Goal: Task Accomplishment & Management: Manage account settings

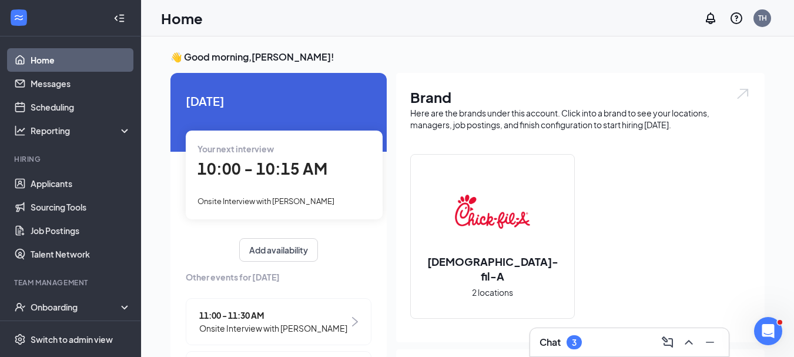
click at [614, 340] on div "Chat 3" at bounding box center [630, 342] width 180 height 19
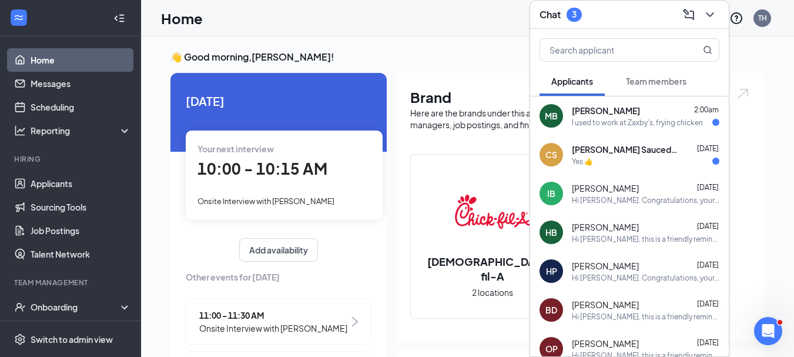
click at [624, 163] on div "Yes 👍" at bounding box center [646, 161] width 148 height 10
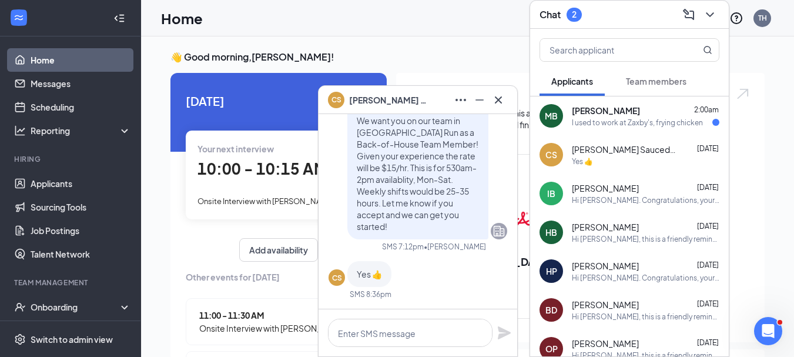
click at [601, 119] on div "I used to work at Zaxby's, frying chicken" at bounding box center [637, 123] width 131 height 10
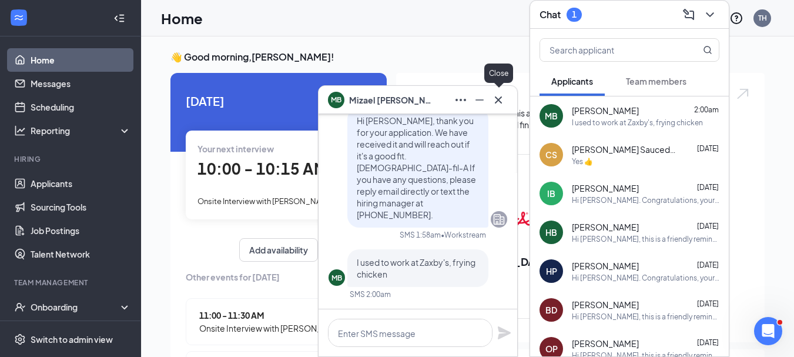
click at [499, 100] on icon "Cross" at bounding box center [498, 99] width 7 height 7
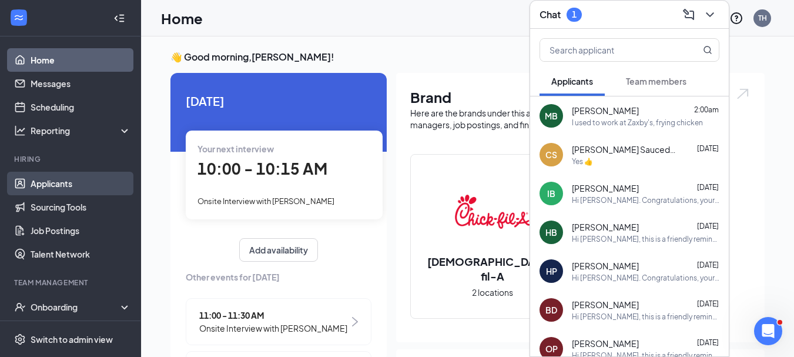
click at [57, 185] on link "Applicants" at bounding box center [81, 184] width 101 height 24
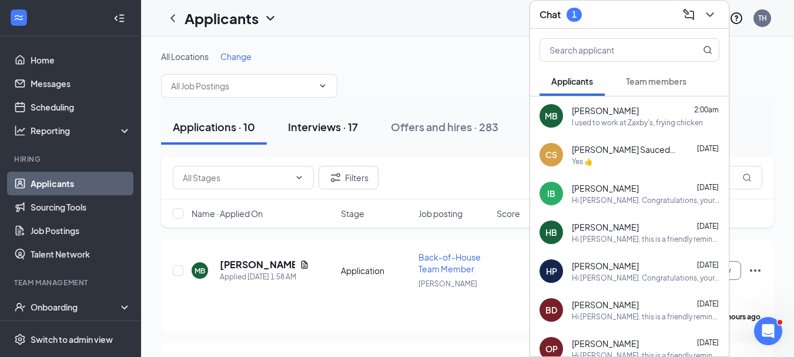
click at [327, 130] on div "Interviews · 17" at bounding box center [323, 126] width 70 height 15
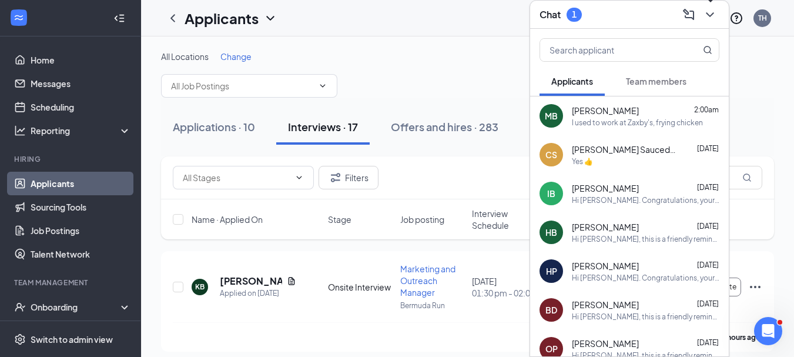
click at [707, 18] on icon "ChevronDown" at bounding box center [710, 15] width 14 height 14
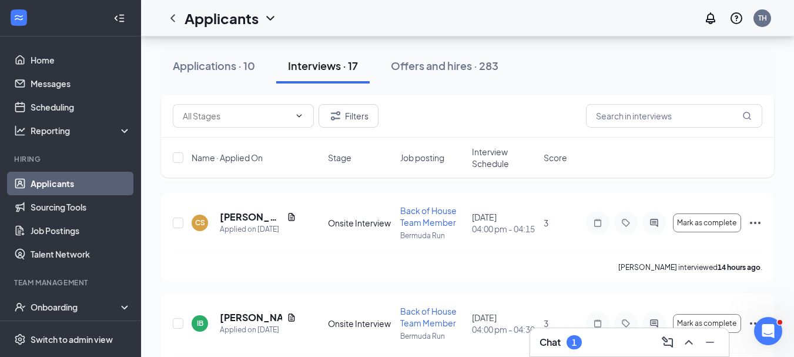
scroll to position [1479, 0]
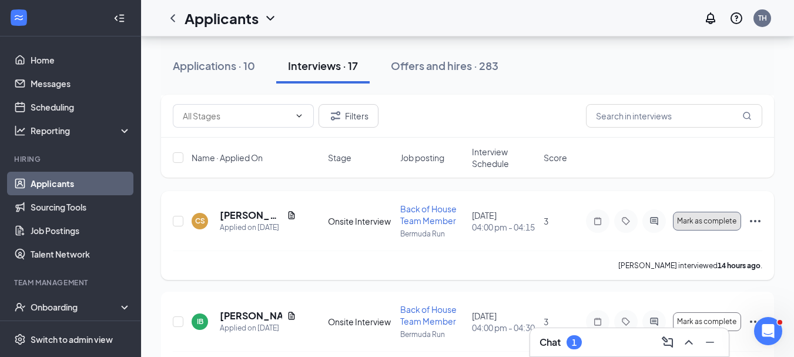
click at [689, 225] on span "Mark as complete" at bounding box center [706, 221] width 59 height 8
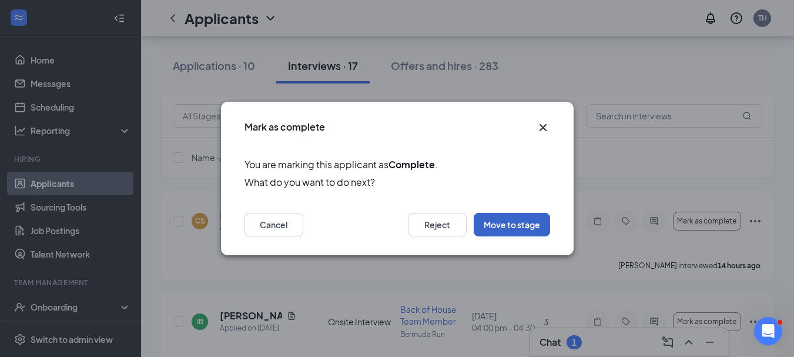
click at [511, 220] on button "Move to stage" at bounding box center [512, 225] width 76 height 24
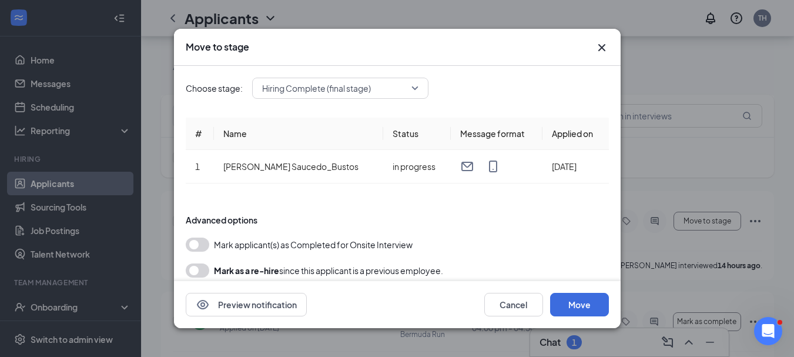
click at [203, 246] on button "button" at bounding box center [198, 244] width 24 height 14
click at [578, 309] on button "Move" at bounding box center [579, 305] width 59 height 24
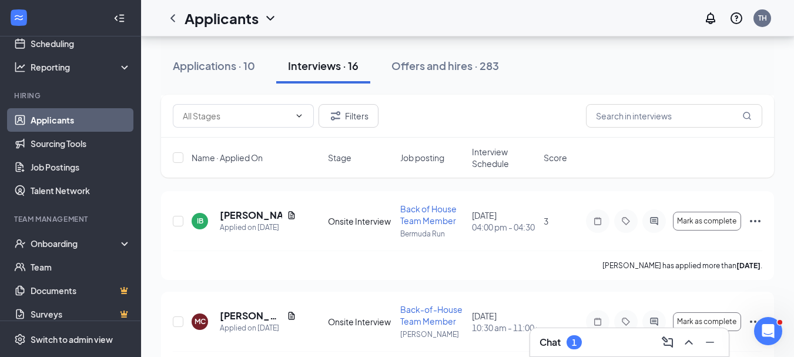
scroll to position [73, 0]
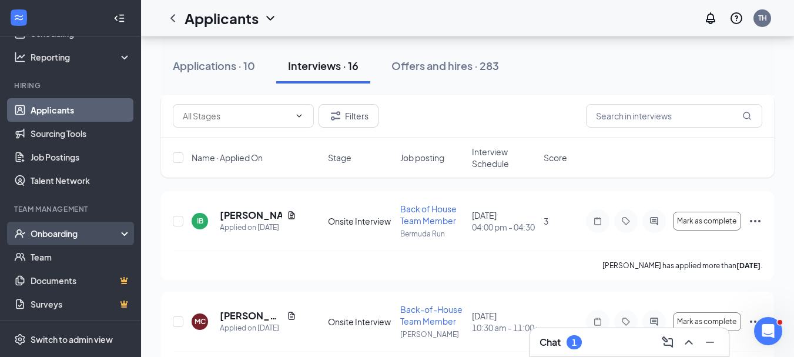
click at [116, 229] on div "Onboarding" at bounding box center [70, 234] width 141 height 24
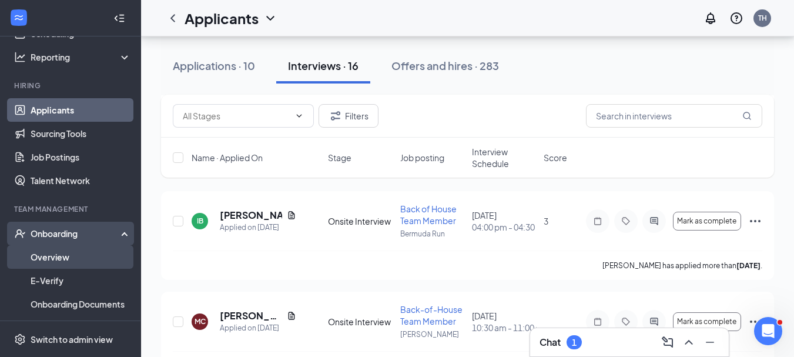
click at [73, 254] on link "Overview" at bounding box center [81, 257] width 101 height 24
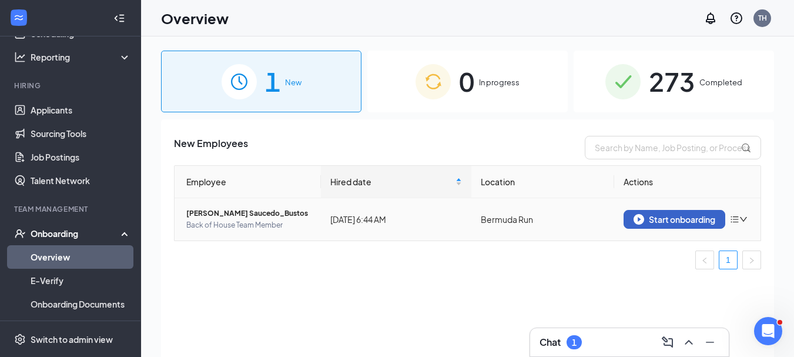
click at [667, 223] on div "Start onboarding" at bounding box center [675, 219] width 82 height 11
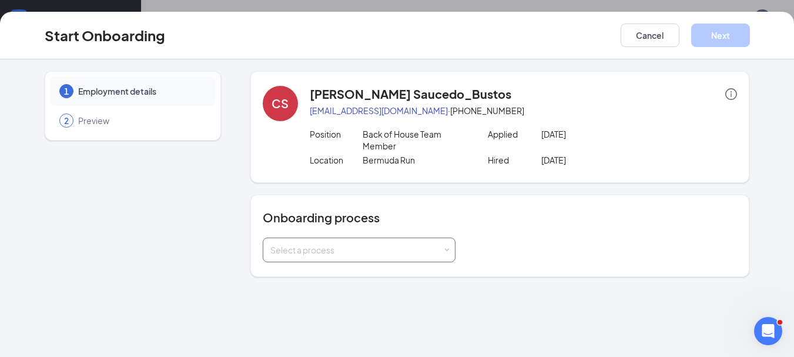
click at [393, 246] on div "Select a process" at bounding box center [356, 250] width 172 height 12
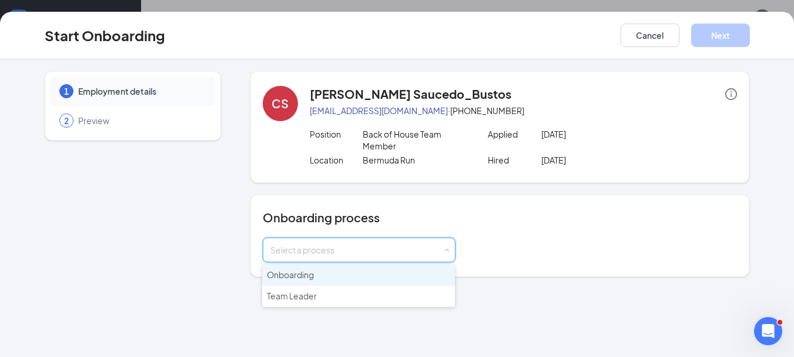
click at [349, 277] on li "Onboarding" at bounding box center [358, 275] width 193 height 21
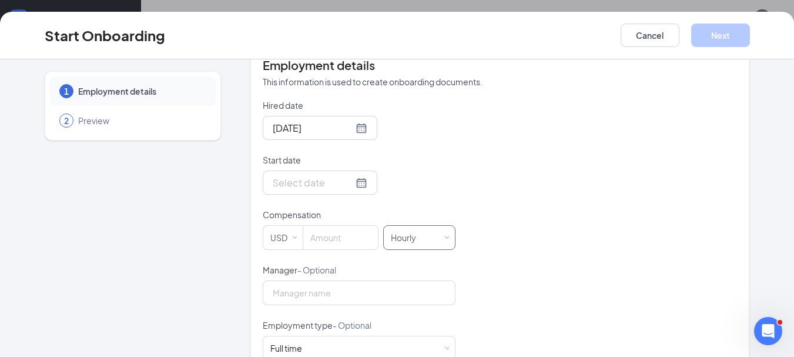
scroll to position [249, 0]
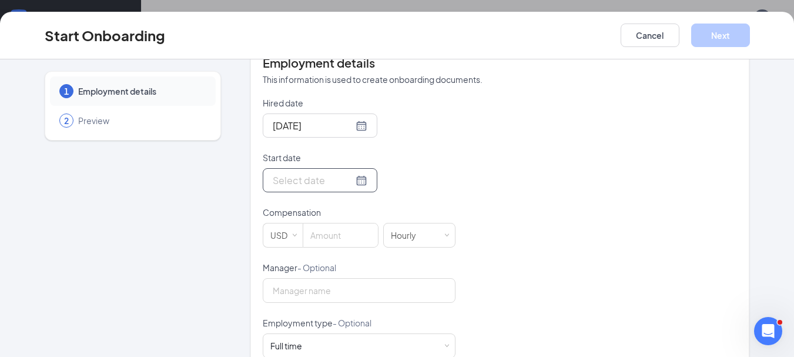
click at [348, 182] on div at bounding box center [320, 180] width 95 height 15
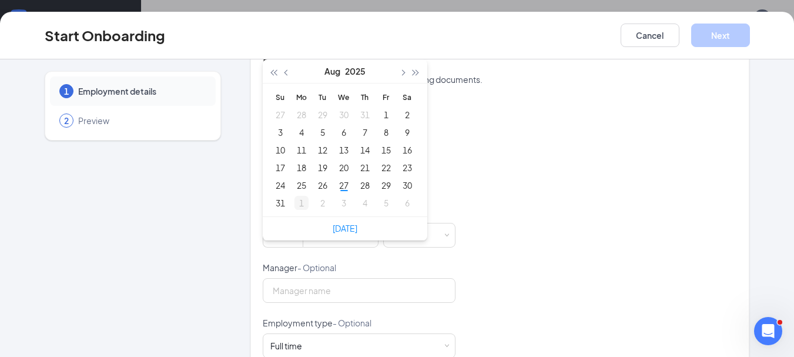
type input "Sep 1, 2025"
type input "Sep 2, 2025"
click at [317, 203] on div "2" at bounding box center [323, 203] width 14 height 14
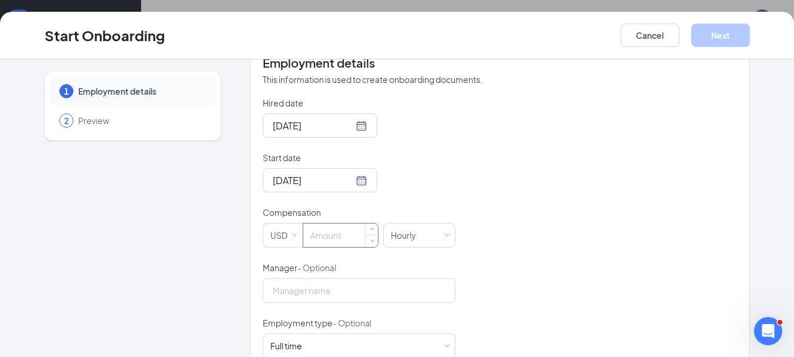
click at [334, 241] on input at bounding box center [340, 235] width 75 height 24
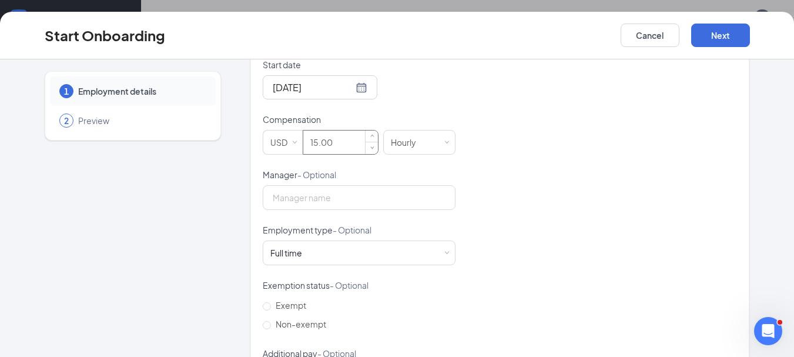
scroll to position [349, 0]
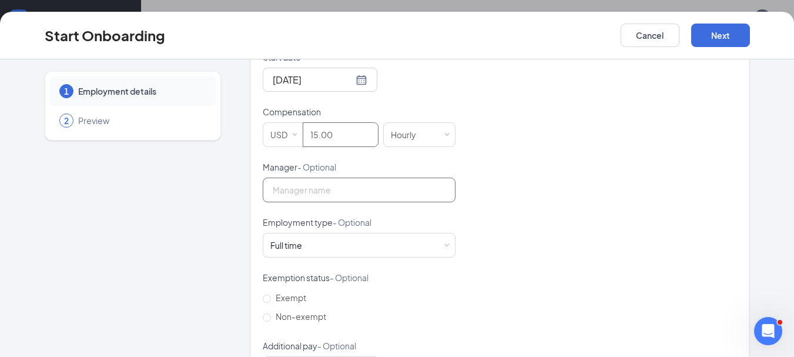
type input "15"
click at [323, 195] on input "Manager - Optional" at bounding box center [359, 190] width 193 height 25
type input "Joseph Kissinger"
click at [340, 243] on div "Full time Works 30+ hours per week and is reasonably expected to work" at bounding box center [359, 245] width 178 height 24
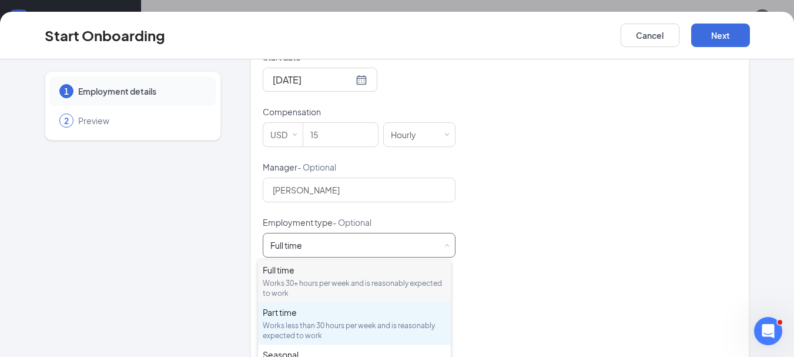
click at [313, 314] on div "Part time" at bounding box center [354, 312] width 183 height 12
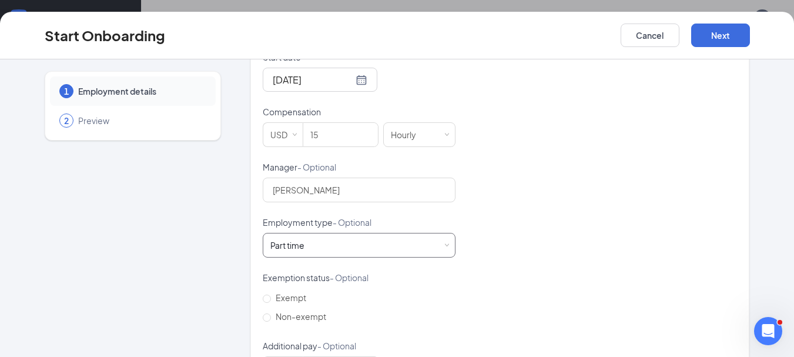
scroll to position [400, 0]
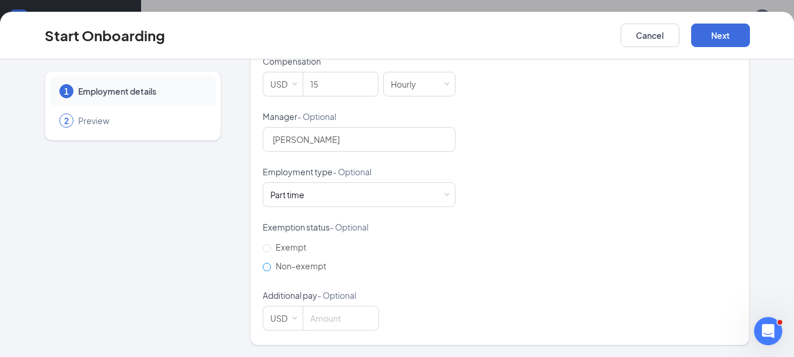
click at [263, 265] on input "Non-exempt" at bounding box center [267, 267] width 8 height 8
radio input "true"
click at [724, 35] on button "Next" at bounding box center [720, 36] width 59 height 24
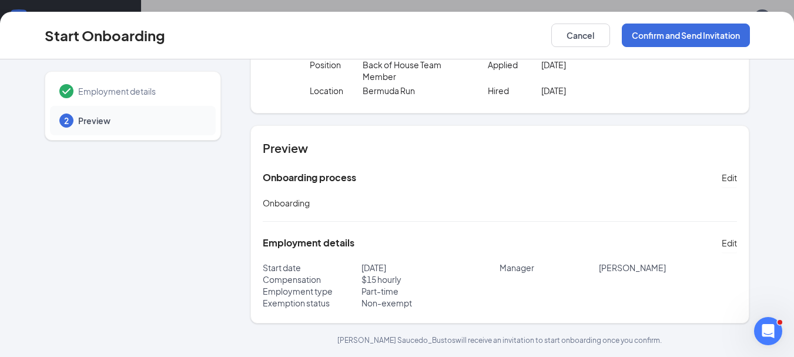
scroll to position [0, 0]
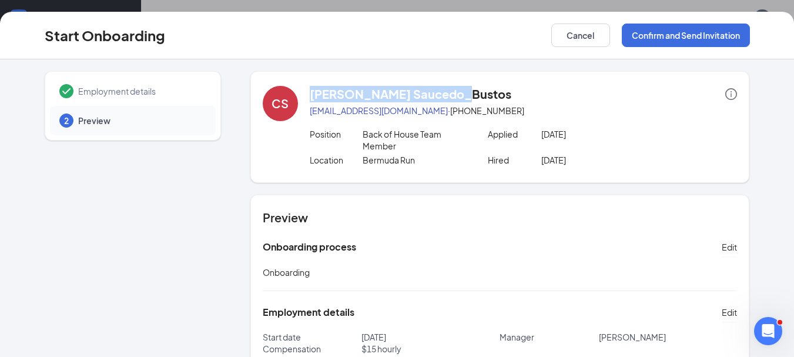
drag, startPoint x: 306, startPoint y: 96, endPoint x: 462, endPoint y: 83, distance: 156.3
click at [462, 83] on div "CS Candido Saucedo_Bustos candidosaucedobustos@gmail.com · (336) 529-2502 Posit…" at bounding box center [500, 127] width 500 height 112
click at [508, 91] on div "Candido Saucedo_Bustos" at bounding box center [524, 94] width 428 height 16
drag, startPoint x: 306, startPoint y: 95, endPoint x: 471, endPoint y: 92, distance: 164.6
click at [471, 92] on div "Candido Saucedo_Bustos" at bounding box center [524, 94] width 428 height 16
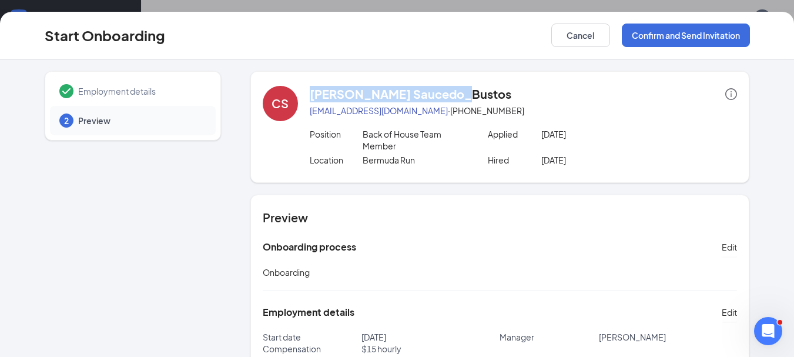
copy h4 "Candido Saucedo_Bustos"
drag, startPoint x: 303, startPoint y: 112, endPoint x: 447, endPoint y: 115, distance: 144.0
click at [447, 115] on div "CS Candido Saucedo_Bustos candidosaucedobustos@gmail.com · (336) 529-2502 Posit…" at bounding box center [500, 127] width 475 height 82
copy link "candidosaucedobustos@gmail.com"
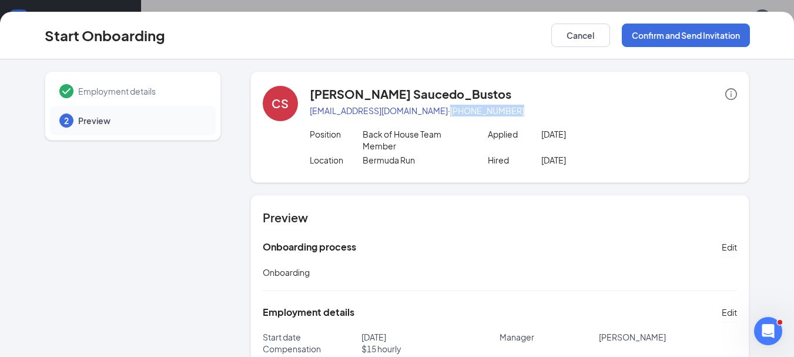
drag, startPoint x: 456, startPoint y: 111, endPoint x: 554, endPoint y: 107, distance: 97.7
click at [554, 107] on p "candidosaucedobustos@gmail.com · (336) 529-2502" at bounding box center [524, 111] width 428 height 12
copy p "(336) 529-2502"
click at [679, 34] on button "Confirm and Send Invitation" at bounding box center [686, 36] width 128 height 24
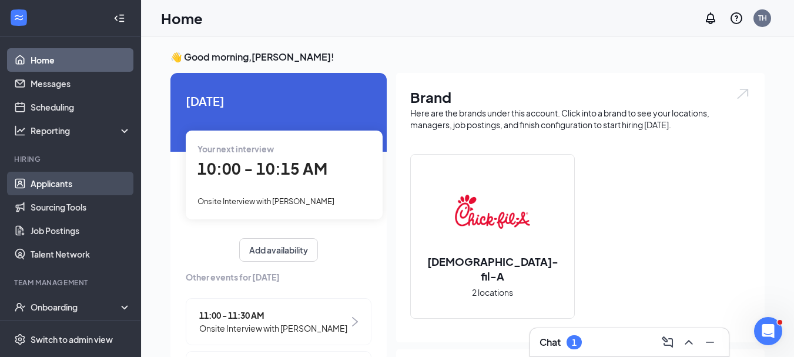
click at [62, 184] on link "Applicants" at bounding box center [81, 184] width 101 height 24
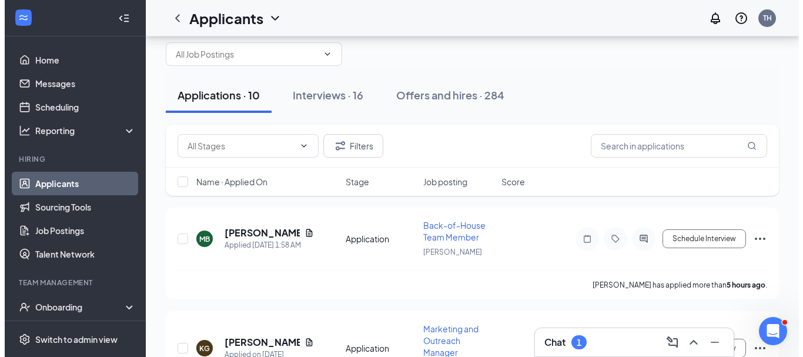
scroll to position [31, 0]
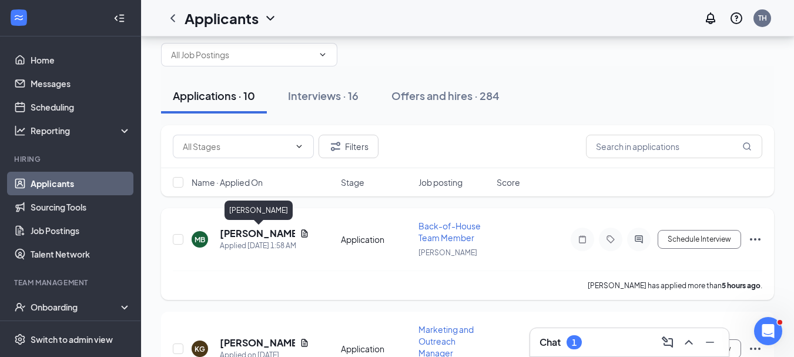
click at [267, 236] on h5 "[PERSON_NAME]" at bounding box center [257, 233] width 75 height 13
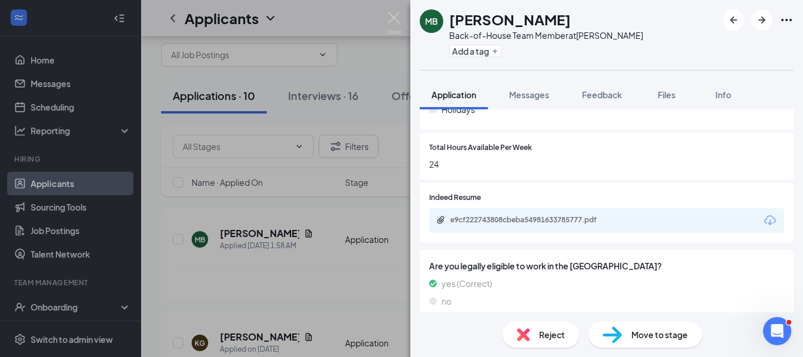
scroll to position [494, 0]
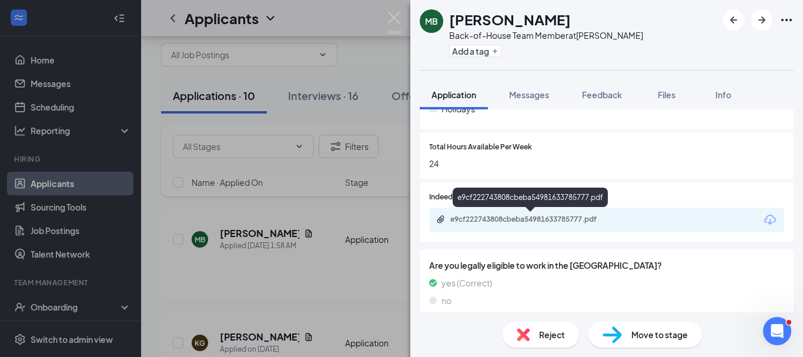
click at [504, 218] on div "e9cf222743808cbeba54981633785777.pdf" at bounding box center [532, 219] width 165 height 9
click at [497, 221] on div "e9cf222743808cbeba54981633785777.pdf" at bounding box center [532, 219] width 165 height 9
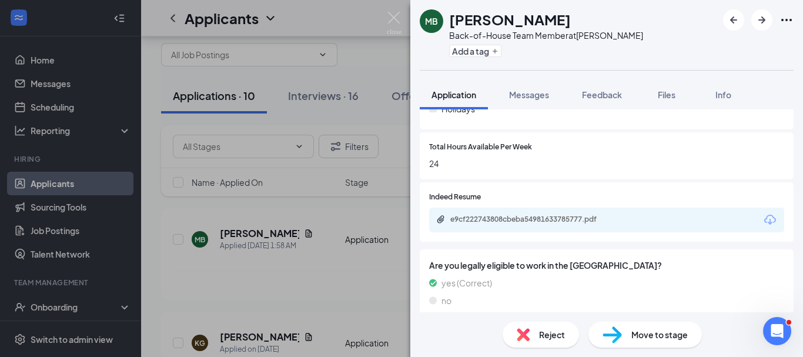
click at [546, 337] on span "Reject" at bounding box center [552, 334] width 26 height 13
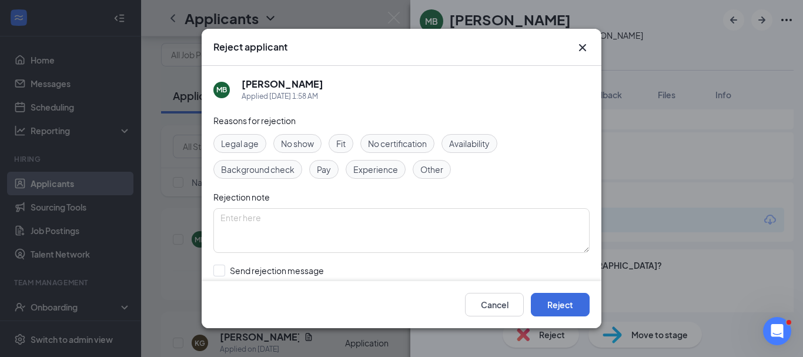
click at [381, 169] on span "Experience" at bounding box center [375, 169] width 45 height 13
click at [290, 227] on textarea at bounding box center [401, 230] width 376 height 45
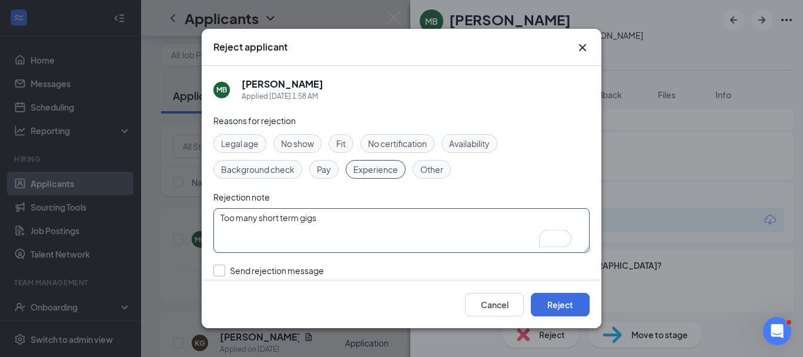
type textarea "Too many short term gigs"
click at [222, 273] on input "Send rejection message If unchecked, the applicant will not receive a rejection…" at bounding box center [346, 278] width 267 height 26
checkbox input "true"
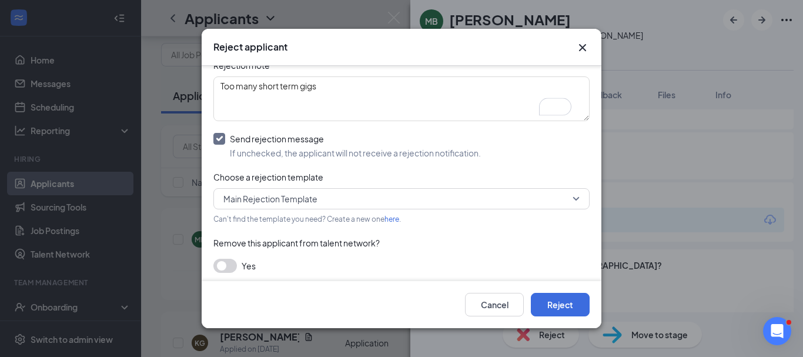
scroll to position [132, 0]
click at [234, 266] on button "button" at bounding box center [225, 266] width 24 height 14
click at [567, 308] on button "Reject" at bounding box center [560, 305] width 59 height 24
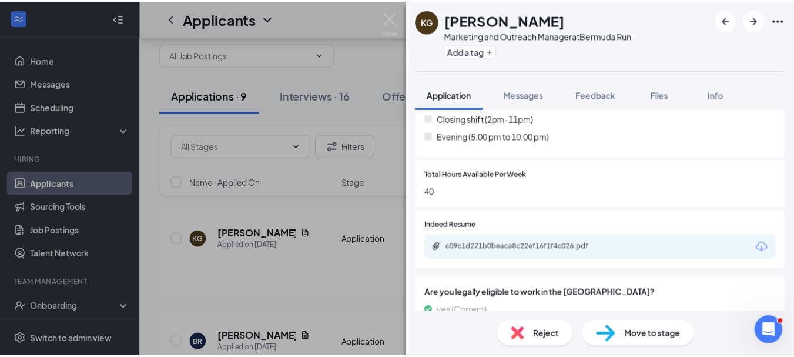
scroll to position [396, 0]
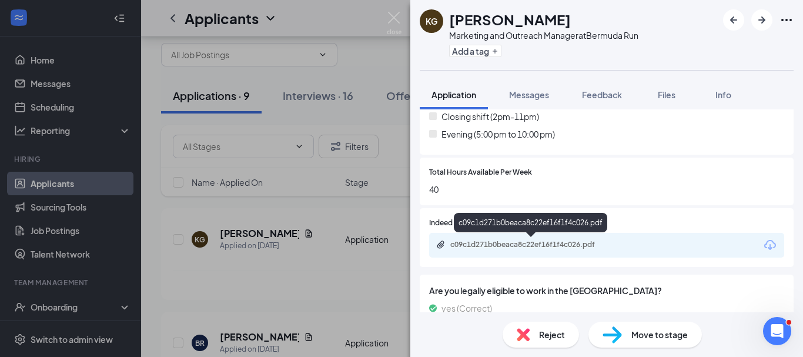
click at [508, 247] on div "c09c1d271b0beaca8c22ef16f1f4c026.pdf" at bounding box center [532, 244] width 165 height 9
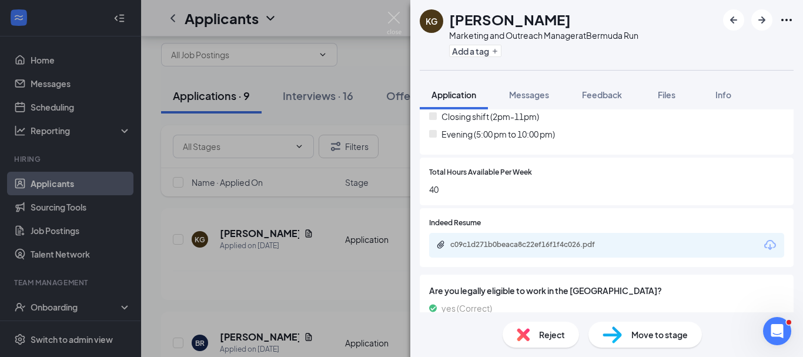
click at [286, 293] on div "KG [PERSON_NAME] Marketing and Outreach Manager at [GEOGRAPHIC_DATA] Run Add a …" at bounding box center [401, 178] width 803 height 357
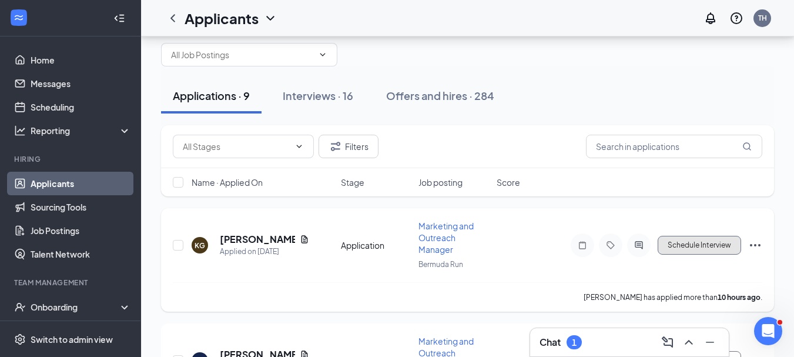
click at [693, 243] on button "Schedule Interview" at bounding box center [699, 245] width 83 height 19
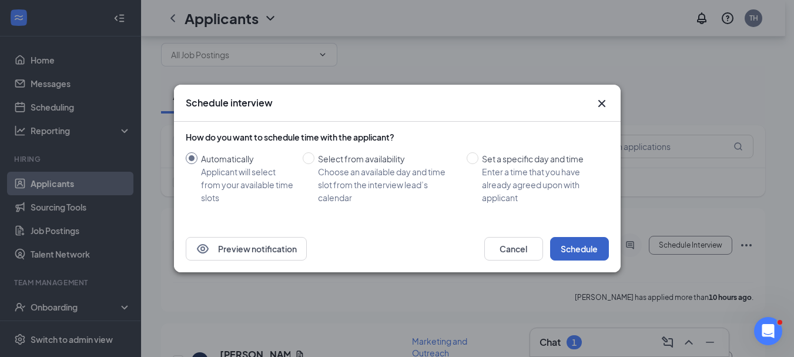
click at [574, 248] on button "Schedule" at bounding box center [579, 249] width 59 height 24
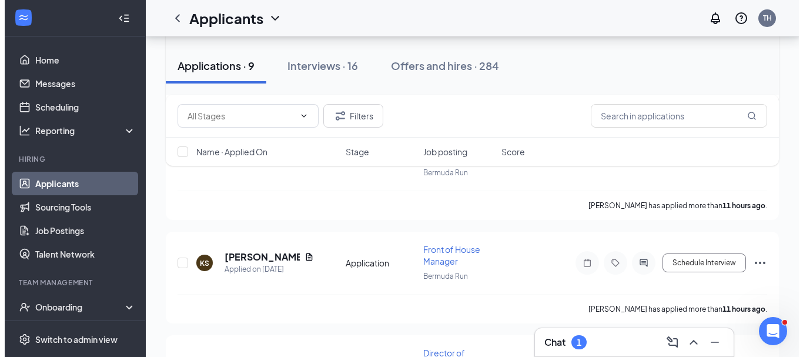
scroll to position [239, 0]
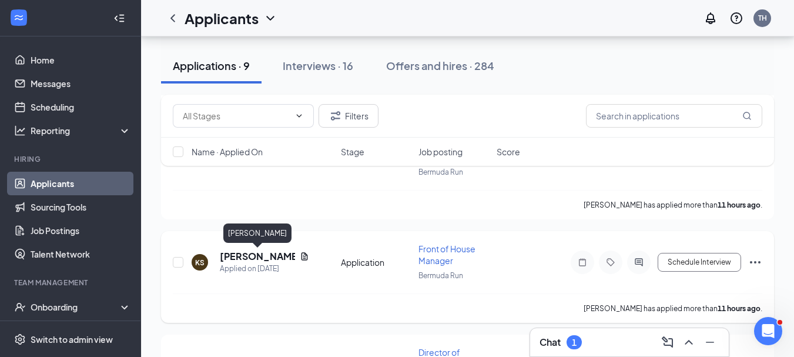
click at [252, 255] on h5 "[PERSON_NAME]" at bounding box center [257, 256] width 75 height 13
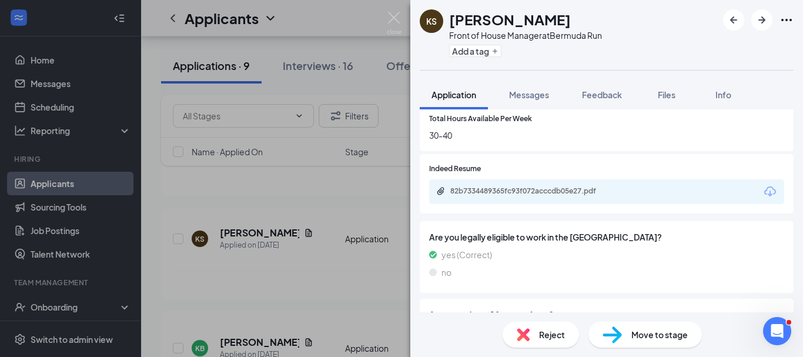
scroll to position [523, 0]
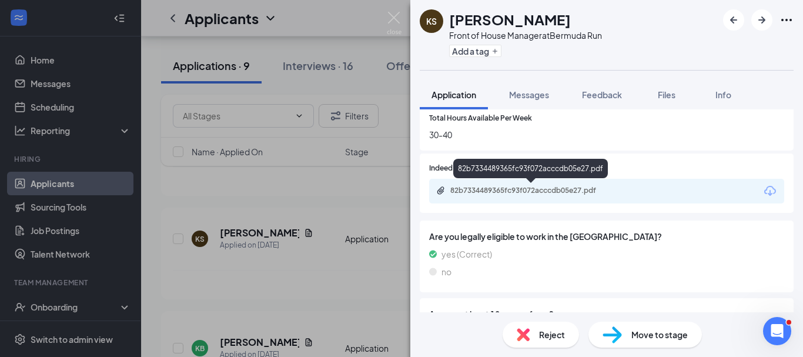
click at [539, 189] on div "82b7334489365fc93f072acccdb05e27.pdf" at bounding box center [532, 190] width 165 height 9
